Goal: Task Accomplishment & Management: Manage account settings

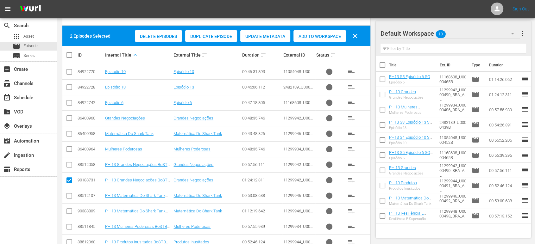
scroll to position [128, 0]
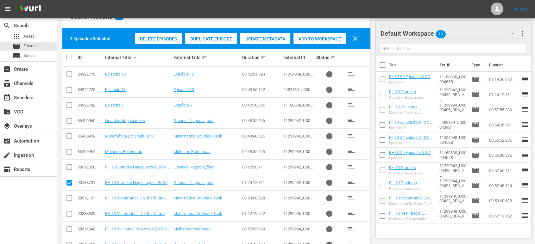
click at [71, 58] on input "checkbox" at bounding box center [71, 58] width 13 height 8
checkbox input "true"
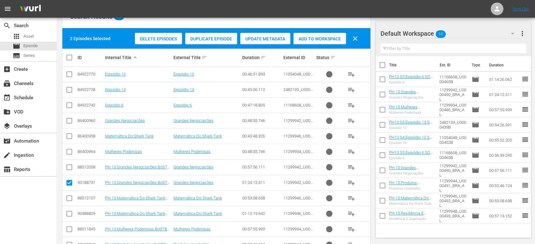
checkbox input "true"
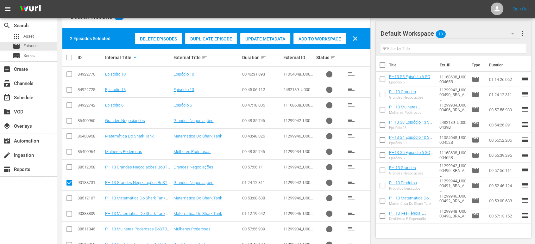
checkbox input "true"
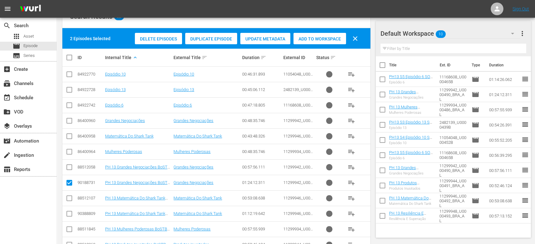
checkbox input "true"
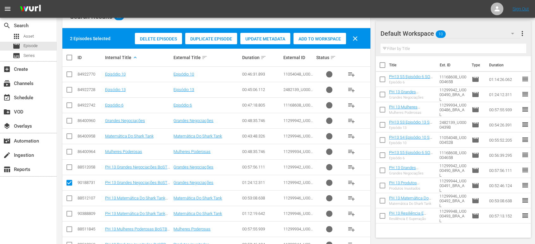
checkbox input "true"
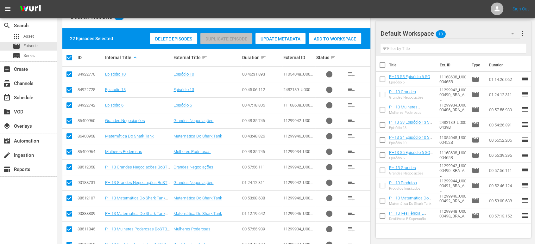
click at [71, 58] on input "checkbox" at bounding box center [71, 58] width 13 height 8
checkbox input "false"
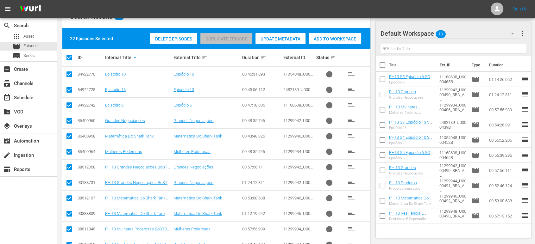
checkbox input "false"
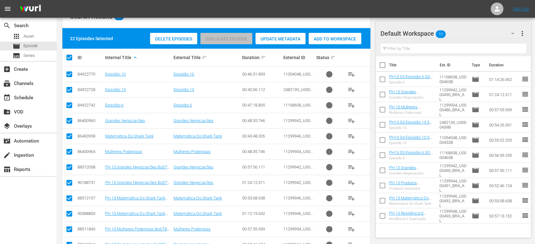
checkbox input "false"
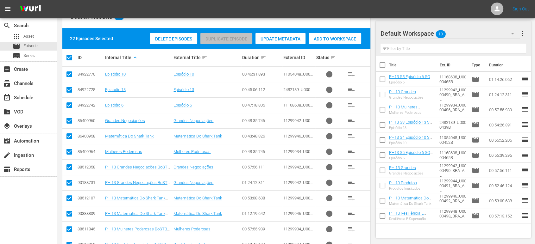
checkbox input "false"
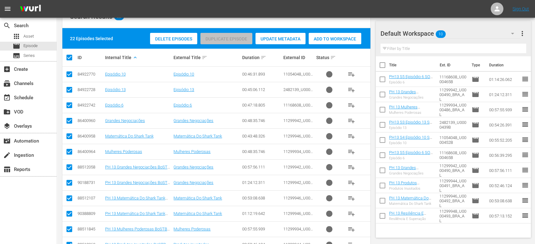
checkbox input "false"
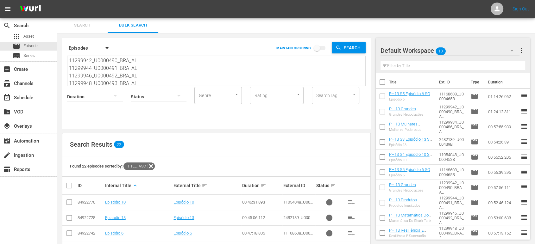
scroll to position [32, 0]
click at [139, 82] on div "Status" at bounding box center [159, 92] width 56 height 23
click at [135, 83] on div "Status" at bounding box center [159, 92] width 56 height 23
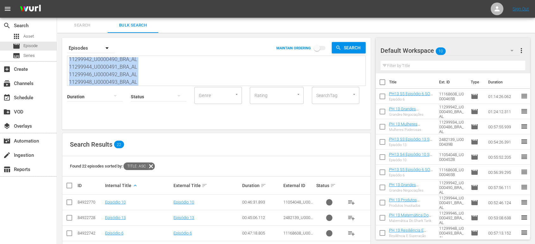
drag, startPoint x: 135, startPoint y: 83, endPoint x: 94, endPoint y: 70, distance: 43.2
click at [94, 70] on div "Search By Episodes MAINTAIN ORDERING Search 11299934_U0000486_BRA_AL U0000439B …" at bounding box center [216, 84] width 308 height 92
click at [146, 80] on textarea "11299934_U0000486_BRA_AL U0000439B U0000452B U0000465B 11299942_U0000490_BRA_AL…" at bounding box center [217, 71] width 296 height 29
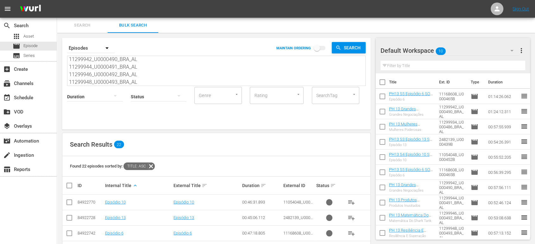
click at [141, 81] on div "Status" at bounding box center [159, 92] width 56 height 23
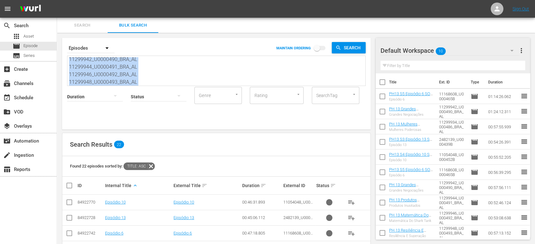
drag, startPoint x: 135, startPoint y: 82, endPoint x: 89, endPoint y: 65, distance: 49.8
click at [89, 65] on div "Search By Episodes MAINTAIN ORDERING Search 11299934_U0000486_BRA_AL U0000439B …" at bounding box center [216, 84] width 308 height 92
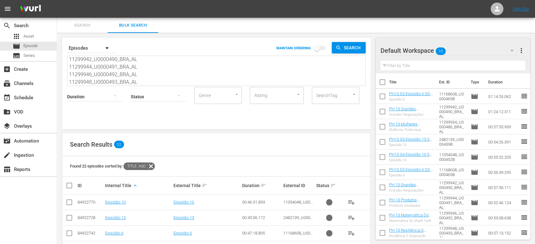
scroll to position [0, 0]
drag, startPoint x: 137, startPoint y: 81, endPoint x: 41, endPoint y: 13, distance: 118.0
paste textarea "U0000469B"
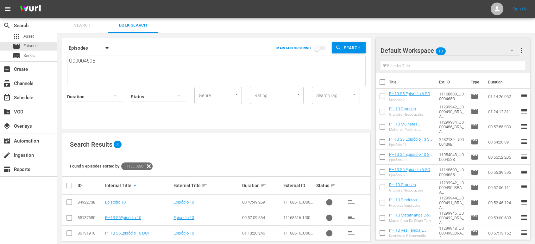
scroll to position [8, 0]
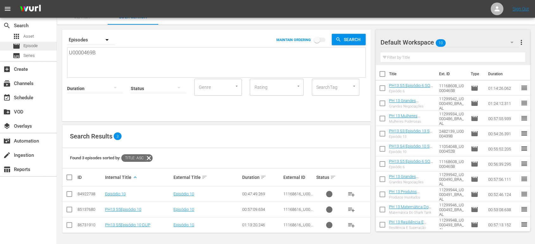
drag, startPoint x: 122, startPoint y: 51, endPoint x: 24, endPoint y: 43, distance: 98.3
paste textarea "70"
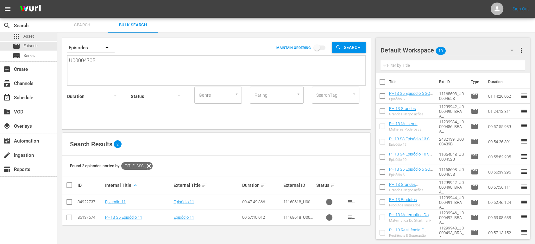
drag, startPoint x: 127, startPoint y: 60, endPoint x: 0, endPoint y: 37, distance: 128.6
click at [57, 0] on div "search Search apps Asset movie Episode subtitles Series add_box Create subscrip…" at bounding box center [296, 0] width 478 height 0
paste textarea "1"
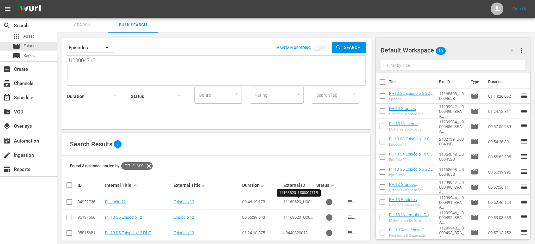
scroll to position [8, 0]
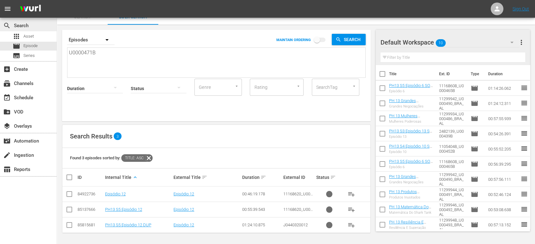
drag, startPoint x: 112, startPoint y: 53, endPoint x: 0, endPoint y: 29, distance: 114.8
paste textarea "527"
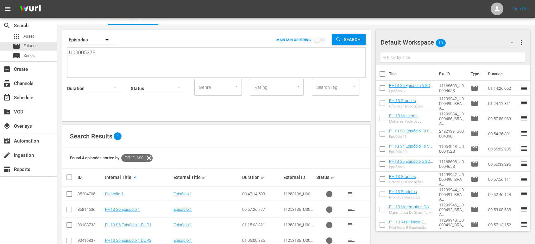
scroll to position [24, 0]
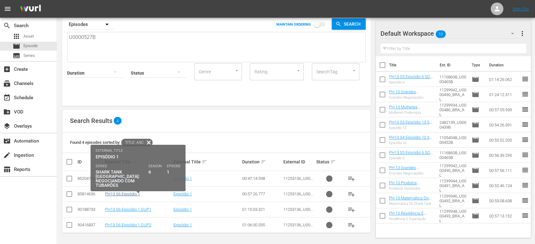
type textarea "U0000527B"
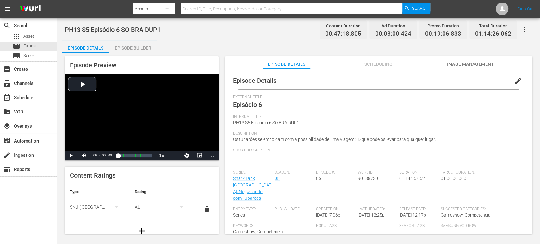
click at [392, 124] on div "Internal Title PH13 S5 Episódio 6 SO BRA DUP1" at bounding box center [378, 122] width 291 height 17
click at [148, 45] on div "Episode Builder" at bounding box center [132, 47] width 47 height 15
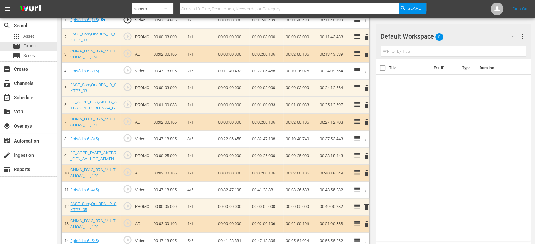
scroll to position [198, 0]
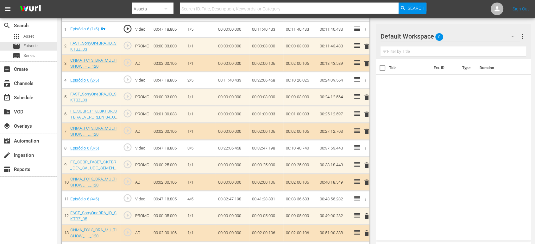
click at [508, 38] on icon "button" at bounding box center [512, 37] width 8 height 8
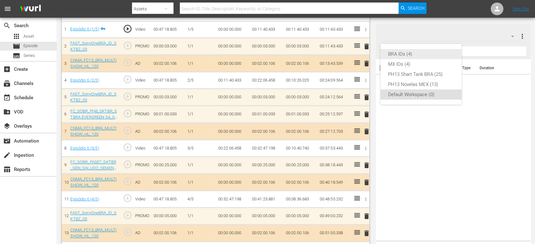
click at [434, 53] on div "BRA IDs (4)" at bounding box center [421, 54] width 66 height 10
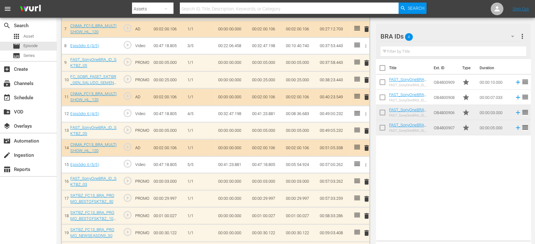
scroll to position [299, 0]
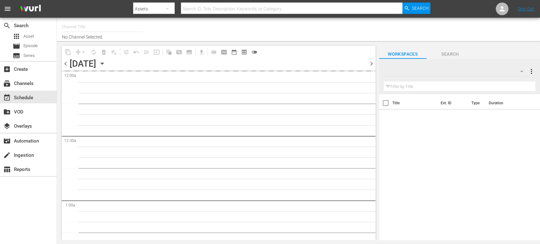
type input "Sony One Shark Tank BRA (1401)"
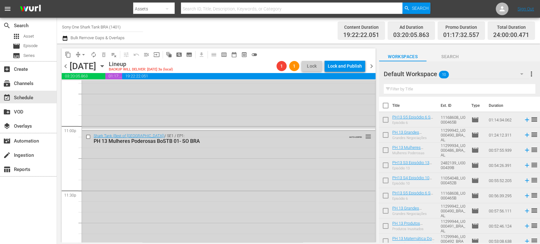
scroll to position [2935, 0]
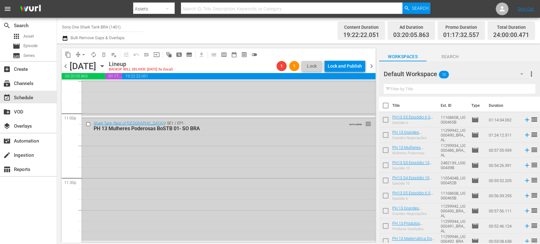
click at [224, 182] on div "Shark Tank (Best of [GEOGRAPHIC_DATA]) / SE1 / EP1: PH 13 Mulheres Poderosas Bo…" at bounding box center [228, 179] width 293 height 123
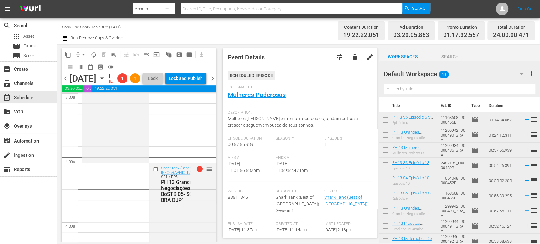
scroll to position [451, 0]
click at [82, 52] on span "arrow_drop_down" at bounding box center [83, 55] width 6 height 6
click at [82, 68] on li "Align to Midnight" at bounding box center [84, 67] width 66 height 10
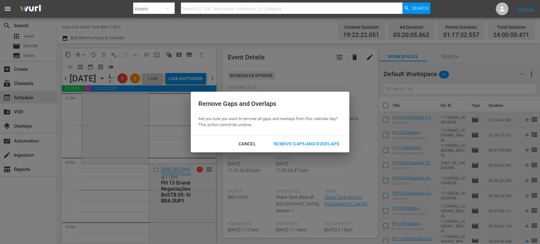
click at [309, 141] on div "Remove Gaps and Overlaps" at bounding box center [307, 144] width 76 height 8
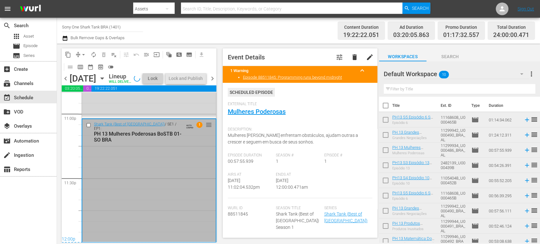
scroll to position [2936, 0]
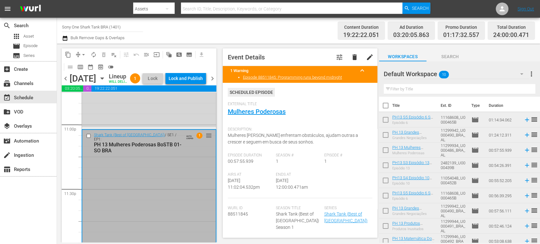
click at [195, 79] on div "Lock and Publish" at bounding box center [186, 78] width 34 height 11
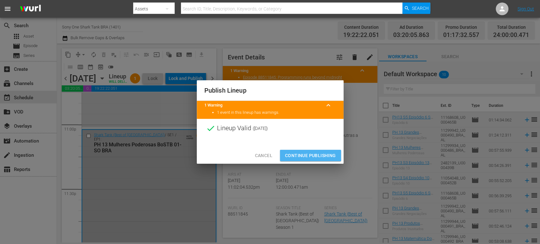
click at [298, 154] on span "Continue Publishing" at bounding box center [310, 156] width 51 height 8
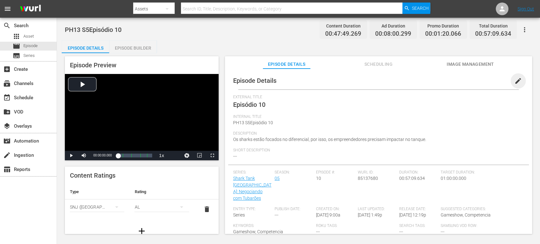
click at [514, 80] on span "edit" at bounding box center [518, 81] width 8 height 8
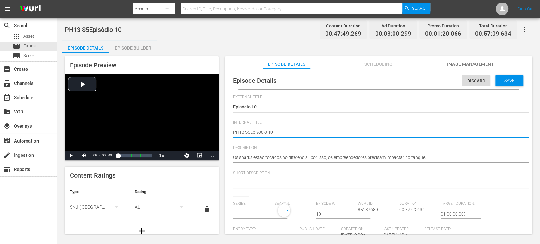
type textarea "PH13 S5Episódio 10"
type textarea "PH13 S5Episódio 10 S"
type textarea "PH13 S5Episódio 10 SO"
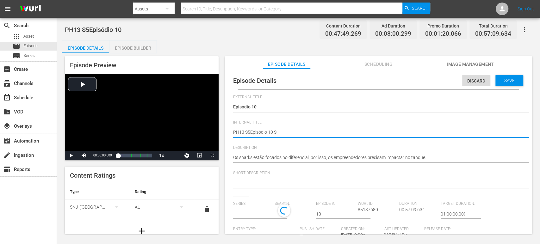
type textarea "PH13 S5Episódio 10 SO"
type textarea "PH13 S5Episódio 10 SO B"
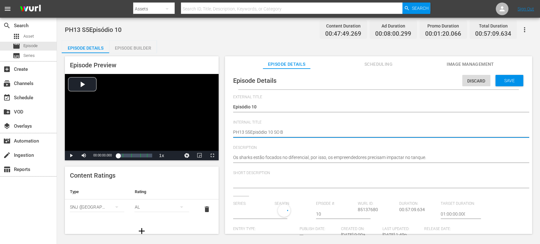
type textarea "PH13 S5Episódio 10 SO BR"
type textarea "PH13 S5Episódio 10 SO BRA"
type input "Shark Tank [GEOGRAPHIC_DATA]: Negociando com Tubarões"
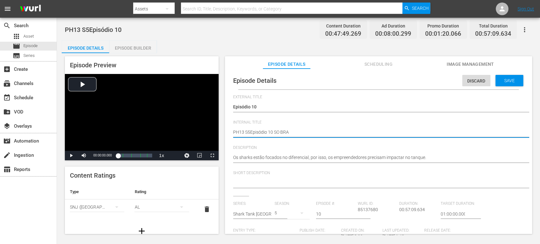
click at [249, 133] on textarea "PH13 S5Episódio 10" at bounding box center [376, 133] width 287 height 8
type textarea "PH13 S5 Episódio 10 SO BRA"
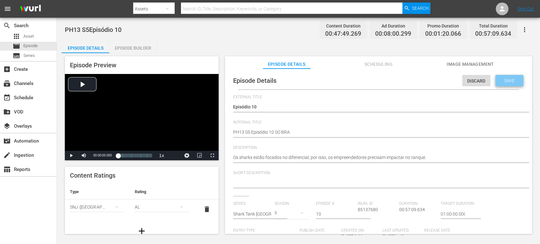
click at [507, 78] on span "Save" at bounding box center [509, 80] width 21 height 5
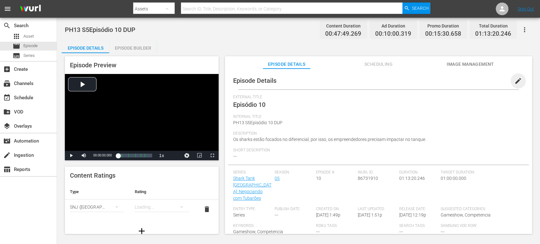
click at [514, 81] on span "edit" at bounding box center [518, 81] width 8 height 8
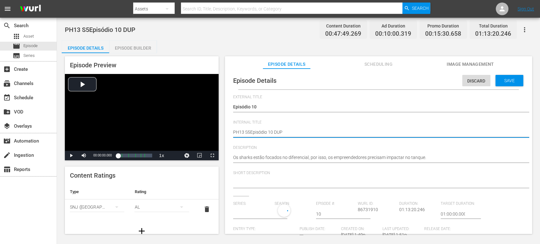
type textarea "PH13 S5Episódio 10 SDUP"
type textarea "PH13 S5Episódio 10 SODUP"
type textarea "PH13 S5Episódio 10 SO DUP"
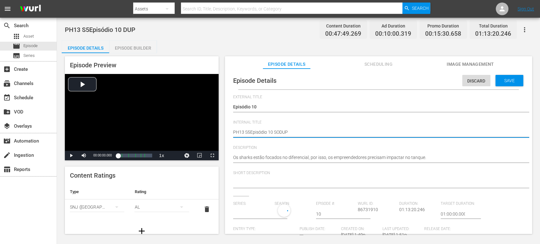
type textarea "PH13 S5Episódio 10 SO DUP"
type textarea "PH13 S5Episódio 10 SO BDUP"
type textarea "PH13 S5Episódio 10 SO BRDUP"
type textarea "PH13 S5Episódio 10 SO BRADUP"
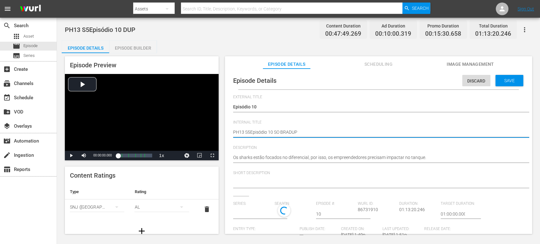
type textarea "PH13 S5Episódio 10 SO BRA DUP"
type input "Shark Tank [GEOGRAPHIC_DATA]: Negociando com Tubarões"
type textarea "PH13 S5Episódio 10 SO BRA DUP"
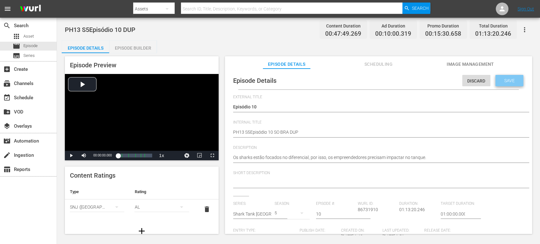
click at [507, 80] on span "Save" at bounding box center [509, 80] width 21 height 5
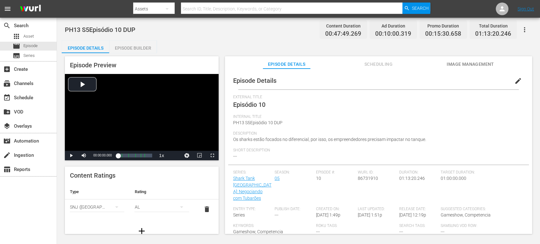
click at [146, 47] on div "Episode Builder" at bounding box center [132, 47] width 47 height 15
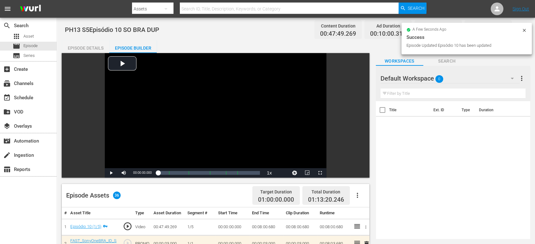
click at [522, 30] on icon at bounding box center [523, 30] width 5 height 5
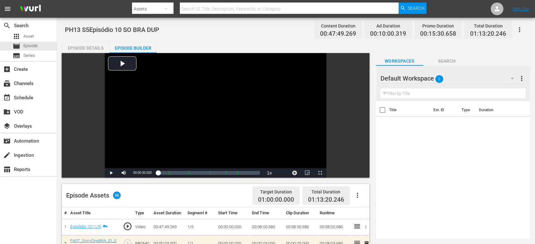
click at [461, 77] on div "Default Workspace 0" at bounding box center [449, 79] width 139 height 18
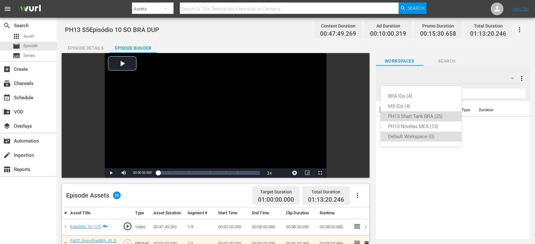
click at [433, 118] on div "PH13 Shart Tank BRA (25)" at bounding box center [421, 116] width 66 height 10
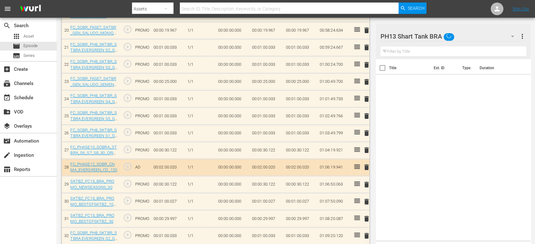
scroll to position [520, 0]
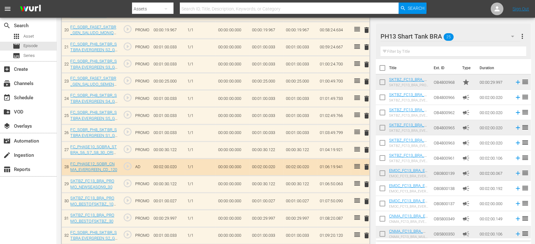
click at [364, 165] on span "delete" at bounding box center [366, 167] width 8 height 8
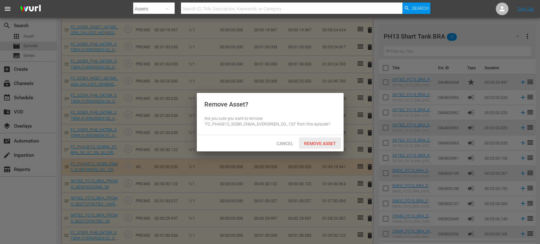
click at [314, 143] on span "Remove Asset" at bounding box center [320, 143] width 42 height 5
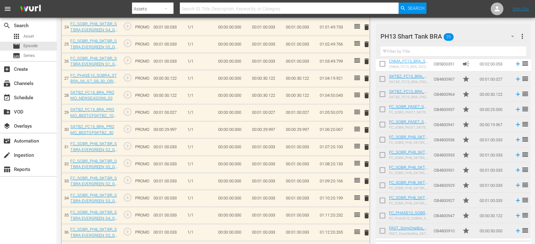
scroll to position [590, 0]
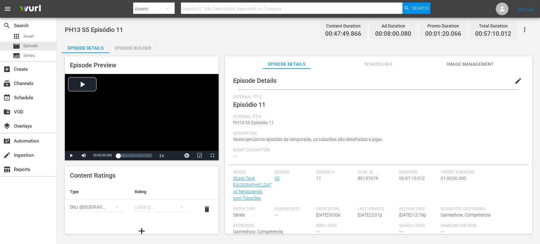
click at [485, 80] on span "edit" at bounding box center [518, 81] width 8 height 8
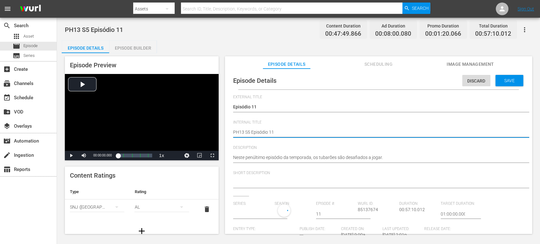
type textarea "PH13 S5 Episódio 11"
type textarea "PH13 S5 Episódio 11 s"
type textarea "PH13 S5 Episódio 11 so"
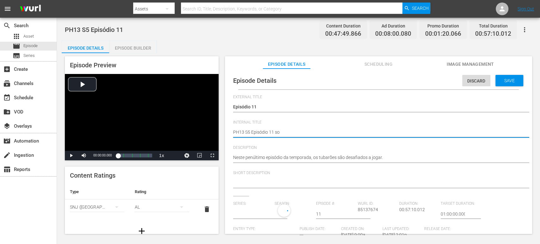
type textarea "PH13 S5 Episódio 11 so"
type textarea "PH13 S5 Episódio 11 so b"
type textarea "PH13 S5 Episódio 11 so br"
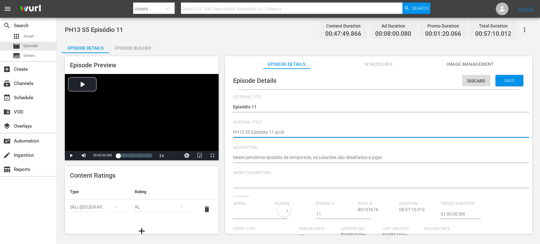
type textarea "PH13 S5 Episódio 11 so bra"
type textarea "PH13 S5 Episódio 11 so br"
type textarea "PH13 S5 Episódio 11 so b"
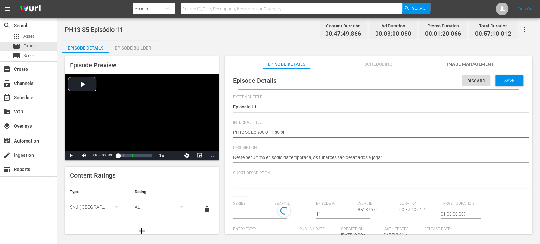
type textarea "PH13 S5 Episódio 11 so b"
type textarea "PH13 S5 Episódio 11 so"
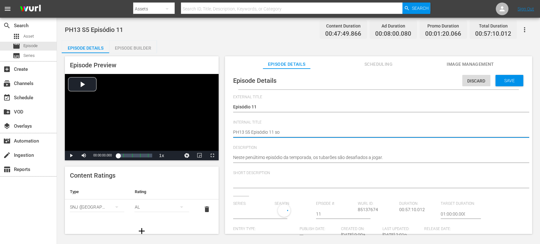
type textarea "PH13 S5 Episódio 11 s"
type textarea "PH13 S5 Episódio 11"
type input "Shark Tank [GEOGRAPHIC_DATA]: Negociando com Tubarões"
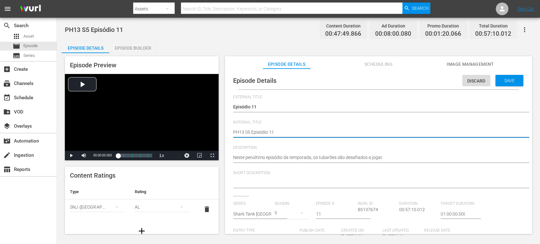
type textarea "PH13 S5 Episódio 11 S"
type textarea "PH13 S5 Episódio 11 SO"
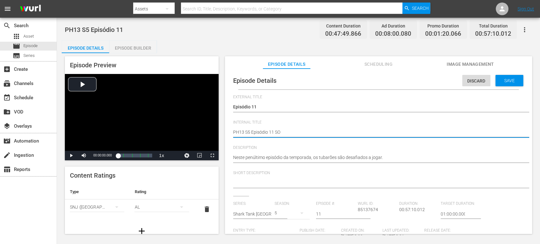
type textarea "PH13 S5 Episódio 11 SO"
type textarea "PH13 S5 Episódio 11 SO B"
type textarea "PH13 S5 Episódio 11 SO BR"
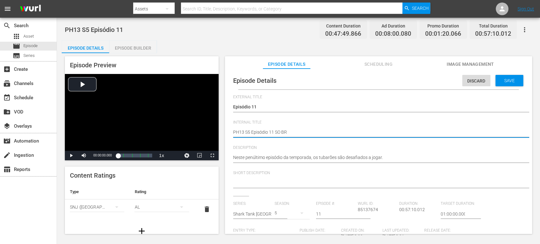
type textarea "PH13 S5 Episódio 11 SO BRA"
click at [485, 80] on span "Save" at bounding box center [509, 80] width 21 height 5
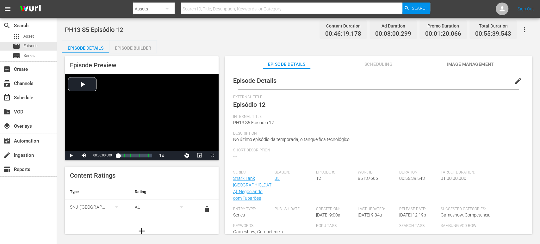
click at [516, 81] on span "edit" at bounding box center [518, 81] width 8 height 8
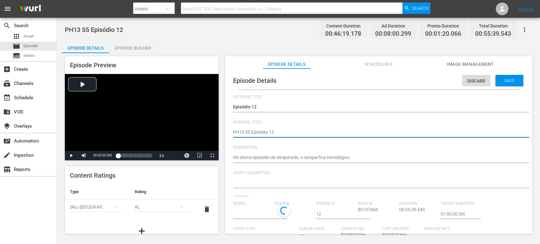
type textarea "PH13 S5 Episódio 12"
type textarea "PH13 S5 Episódio 12 s"
type textarea "PH13 S5 Episódio 12 so"
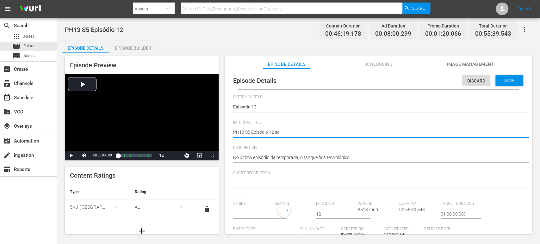
type textarea "PH13 S5 Episódio 12 so"
type textarea "PH13 S5 Episódio 12 so b"
type textarea "PH13 S5 Episódio 12 so br"
type textarea "PH13 S5 Episódio 12 so bra"
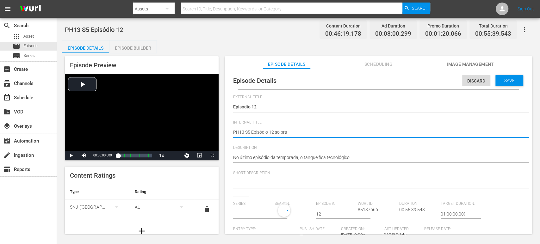
type textarea "PH13 S5 Episódio 12 so br"
type input "Shark Tank [GEOGRAPHIC_DATA]: Negociando com Tubarões"
type textarea "PH13 S5 Episódio 12 so b"
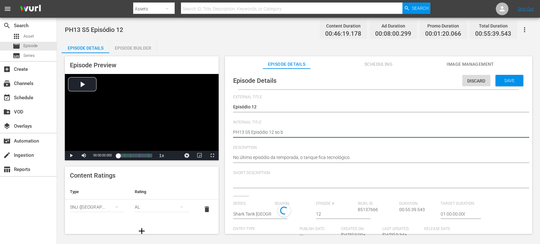
type textarea "PH13 S5 Episódio 12 so"
type textarea "PH13 S5 Episódio 12 s"
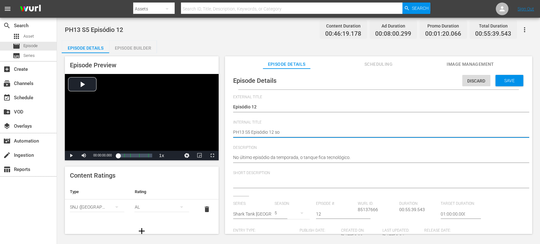
type textarea "PH13 S5 Episódio 12 s"
type textarea "PH13 S5 Episódio 12"
type textarea "PH13 S5 Episódio 12 S"
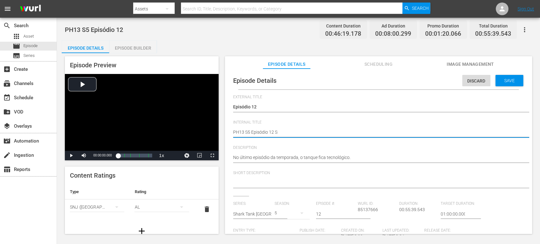
type textarea "PH13 S5 Episódio 12 SO"
type textarea "PH13 S5 Episódio 12 SO B"
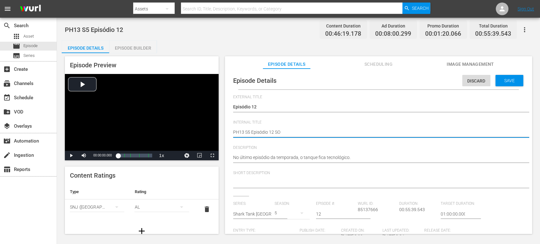
type textarea "PH13 S5 Episódio 12 SO B"
type textarea "PH13 S5 Episódio 12 SO BR"
type textarea "PH13 S5 Episódio 12 SO BRA"
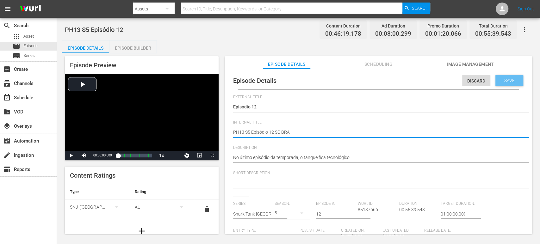
click at [512, 82] on span "Save" at bounding box center [509, 80] width 21 height 5
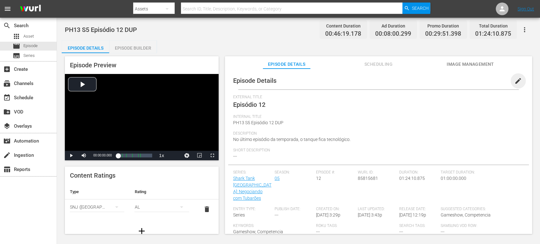
click at [485, 82] on span "edit" at bounding box center [518, 81] width 8 height 8
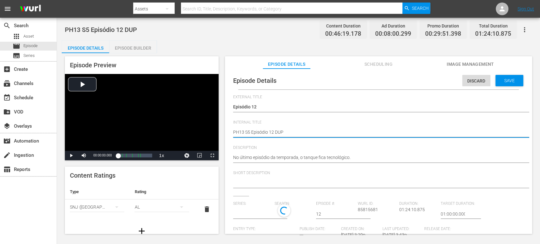
type textarea "PH13 S5 Episódio 12 SDUP"
type textarea "PH13 S5 Episódio 12 SODUP"
type textarea "PH13 S5 Episódio 12 SO DUP"
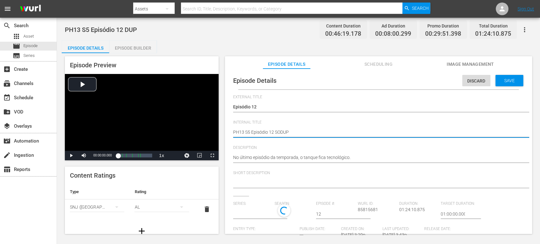
type textarea "PH13 S5 Episódio 12 SO DUP"
type textarea "PH13 S5 Episódio 12 SO BDUP"
type textarea "PH13 S5 Episódio 12 SO BRDUP"
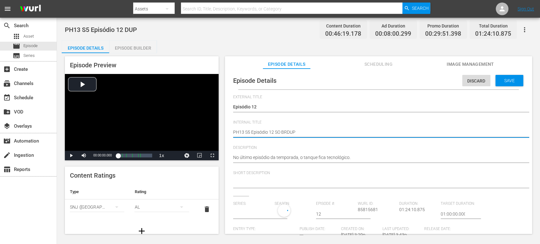
type textarea "PH13 S5 Episódio 12 SO BRADUP"
type textarea "PH13 S5 Episódio 12 SO BRA DUP"
type input "Shark Tank [GEOGRAPHIC_DATA]: Negociando com Tubarões"
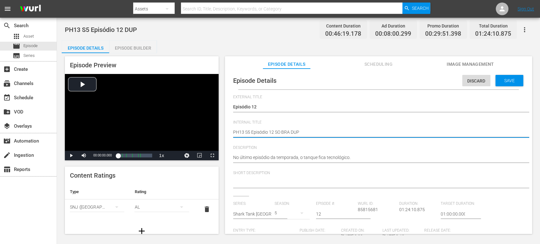
click at [305, 134] on textarea "PH13 S5 Episódio 12 DUP" at bounding box center [376, 133] width 287 height 8
type textarea "PH13 S5 Episódio 12 SO BRA DUP1"
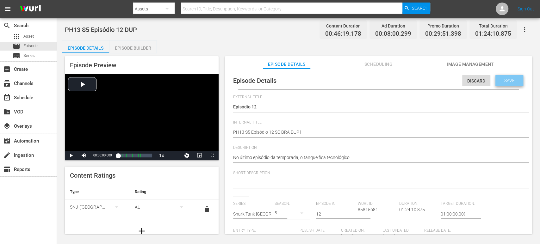
click at [485, 83] on div "Save" at bounding box center [509, 80] width 28 height 11
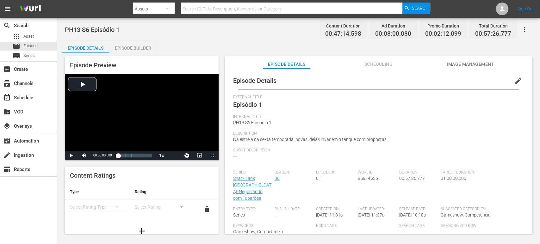
click at [146, 52] on div "Episode Builder" at bounding box center [132, 47] width 47 height 15
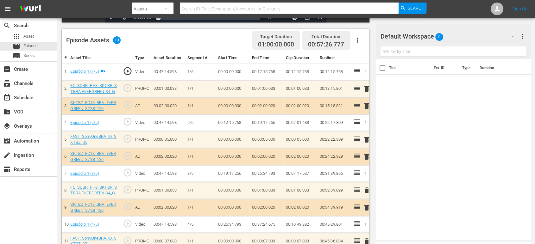
scroll to position [155, 0]
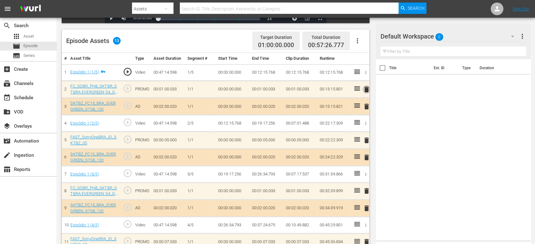
click at [366, 89] on span "delete" at bounding box center [366, 90] width 8 height 8
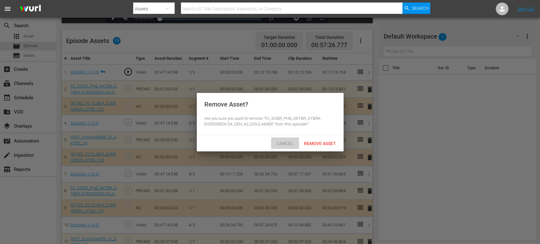
click at [287, 141] on span "Cancel" at bounding box center [284, 143] width 27 height 5
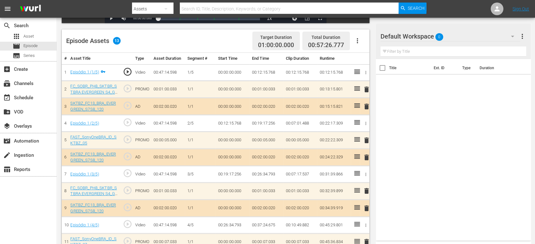
click at [364, 191] on span "delete" at bounding box center [366, 191] width 8 height 8
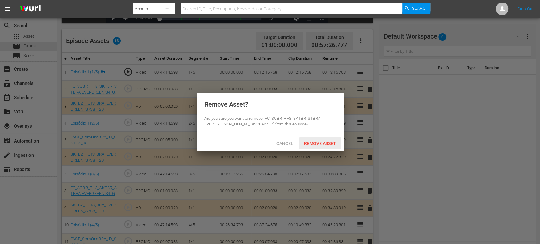
click at [319, 145] on span "Remove Asset" at bounding box center [320, 143] width 42 height 5
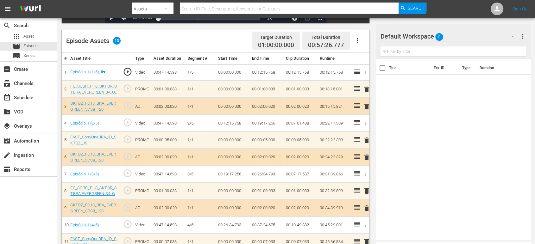
click at [461, 43] on div "Default Workspace 0" at bounding box center [450, 37] width 140 height 18
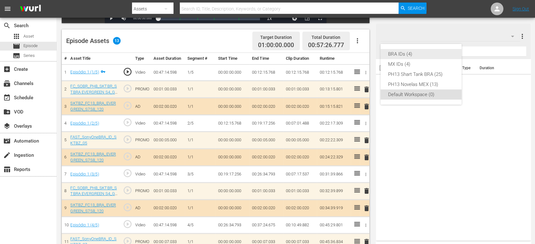
click at [420, 54] on div "BRA IDs (4)" at bounding box center [421, 54] width 66 height 10
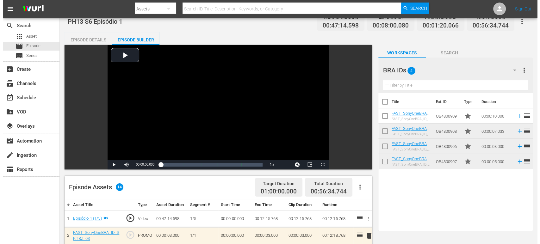
scroll to position [0, 0]
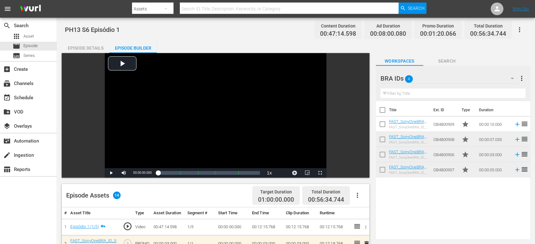
click at [84, 46] on div "Episode Details" at bounding box center [85, 47] width 47 height 15
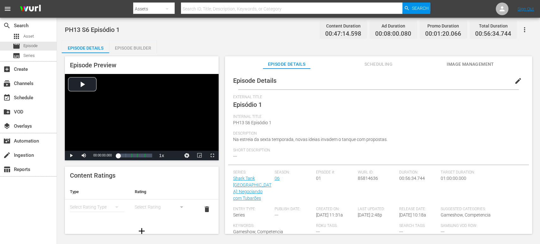
click at [485, 83] on span "edit" at bounding box center [518, 81] width 8 height 8
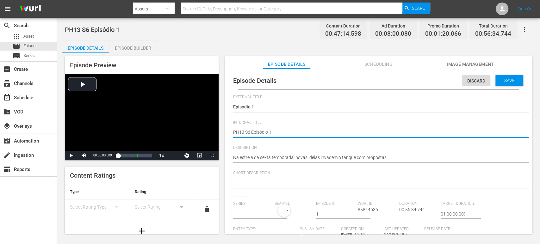
type textarea "PH13 S6 Episódio 1"
type textarea "PH13 S6 Episódio 1 S"
type textarea "PH13 S6 Episódio 1 SO"
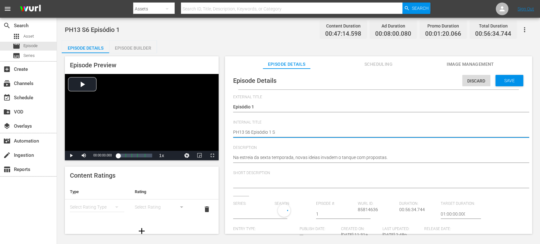
type textarea "PH13 S6 Episódio 1 SO"
type textarea "PH13 S6 Episódio 1 SO B"
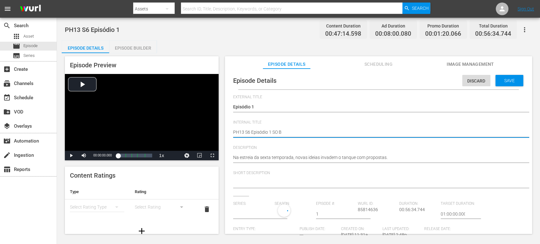
type textarea "PH13 S6 Episódio 1 SO BR"
type textarea "PH13 S6 Episódio 1 SO BRA"
type input "Shark Tank [GEOGRAPHIC_DATA]: Negociando com Tubarões"
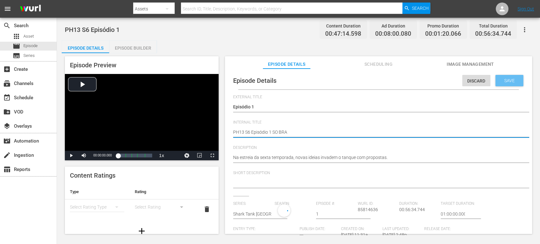
type textarea "PH13 S6 Episódio 1 SO BRA"
click at [485, 81] on span "Save" at bounding box center [509, 80] width 21 height 5
